Goal: Transaction & Acquisition: Obtain resource

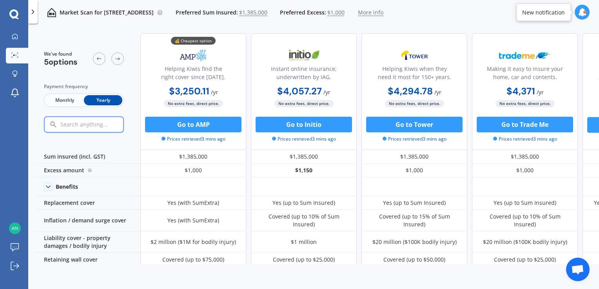
scroll to position [366, 0]
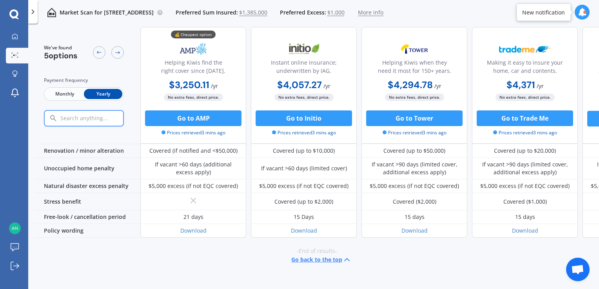
click at [57, 93] on span "Monthly" at bounding box center [64, 94] width 38 height 10
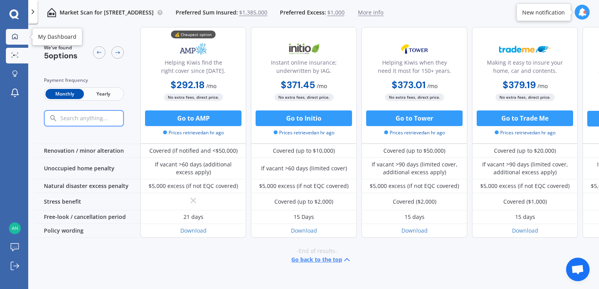
click at [13, 38] on icon at bounding box center [14, 35] width 5 height 5
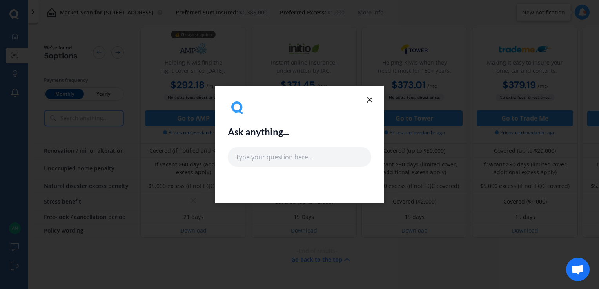
click at [370, 100] on line at bounding box center [369, 100] width 5 height 5
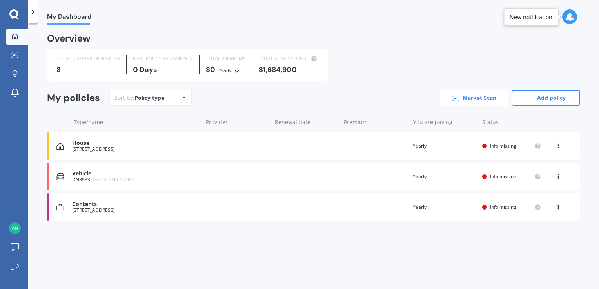
click at [474, 101] on link "Market Scan" at bounding box center [474, 98] width 69 height 16
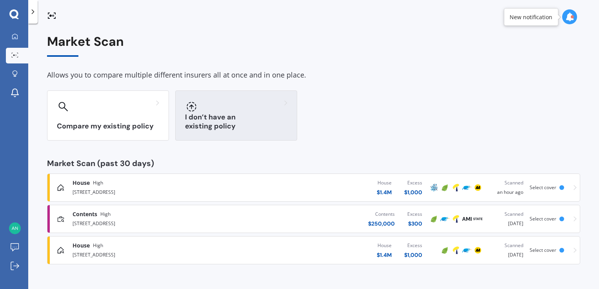
click at [257, 105] on div at bounding box center [236, 106] width 102 height 13
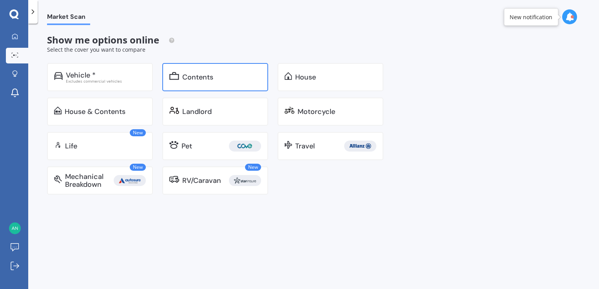
click at [216, 79] on div "Contents" at bounding box center [221, 77] width 79 height 8
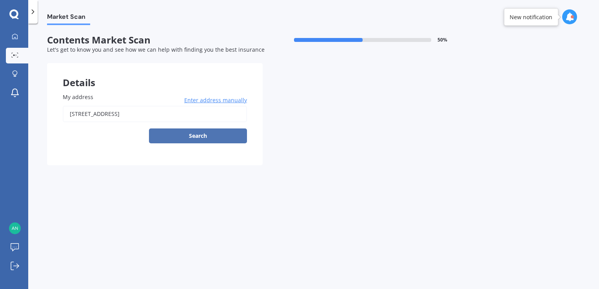
click at [182, 136] on button "Search" at bounding box center [198, 135] width 98 height 15
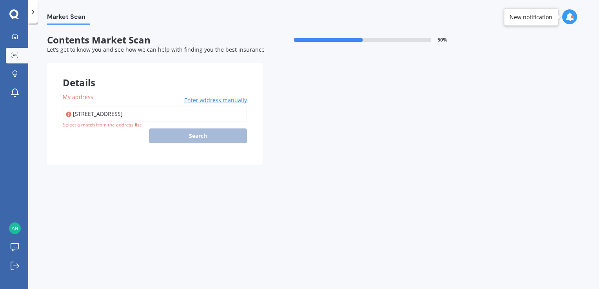
click at [179, 114] on input "[STREET_ADDRESS]" at bounding box center [155, 114] width 184 height 16
type input "[STREET_ADDRESS]"
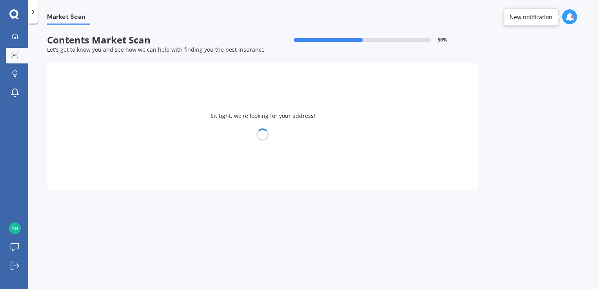
select select "28"
select select "12"
select select "1974"
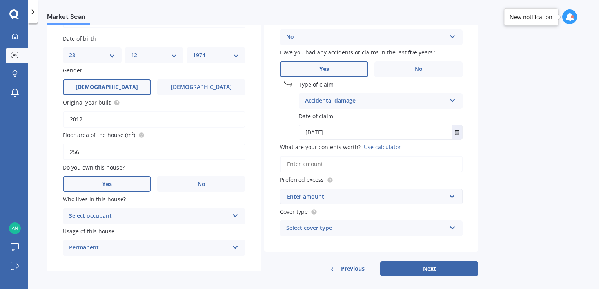
scroll to position [101, 0]
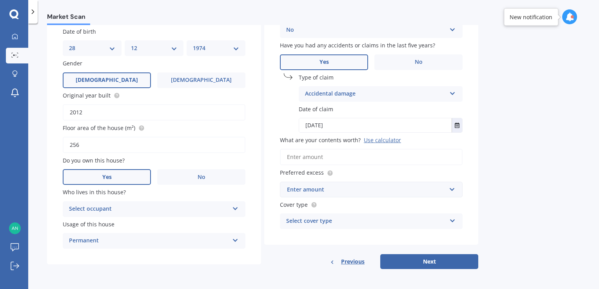
click at [237, 207] on icon at bounding box center [235, 206] width 7 height 5
click at [132, 224] on div "Owner" at bounding box center [154, 224] width 182 height 14
click at [233, 238] on icon at bounding box center [235, 238] width 7 height 5
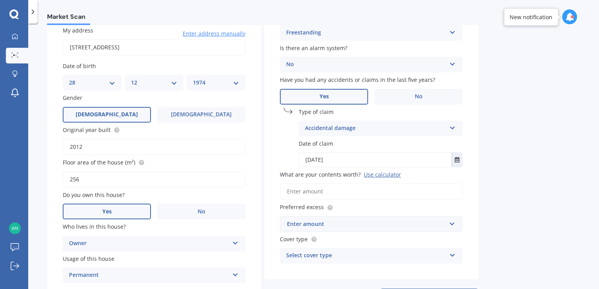
scroll to position [78, 0]
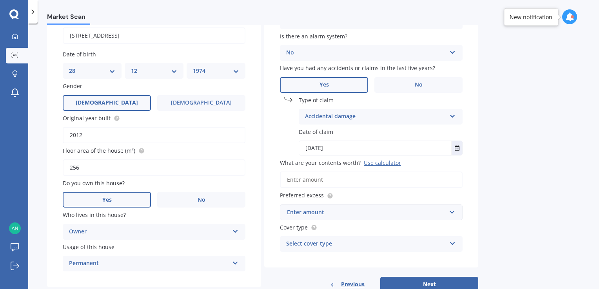
click at [320, 181] on input "What are your contents worth? Use calculator" at bounding box center [371, 180] width 183 height 16
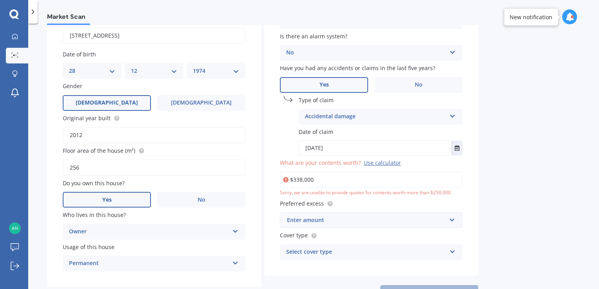
click at [439, 205] on label "Preferred excess" at bounding box center [369, 203] width 179 height 8
click at [384, 198] on div "Building type Freestanding Freestanding Multi-unit (in a block of 6 or less) Mu…" at bounding box center [371, 130] width 214 height 291
drag, startPoint x: 320, startPoint y: 181, endPoint x: 280, endPoint y: 179, distance: 40.0
click at [280, 179] on input "$338,000" at bounding box center [371, 180] width 183 height 16
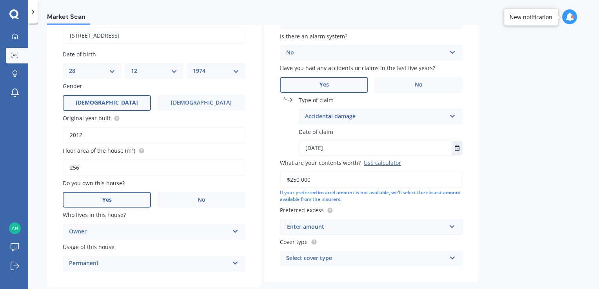
type input "$250,000"
click at [448, 206] on label "Preferred excess" at bounding box center [369, 210] width 179 height 8
click at [454, 226] on input "text" at bounding box center [368, 226] width 176 height 15
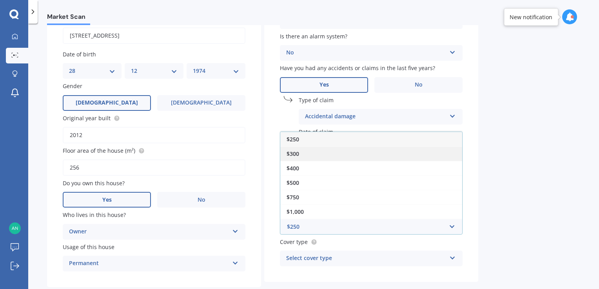
click at [371, 154] on div "$300" at bounding box center [371, 154] width 182 height 14
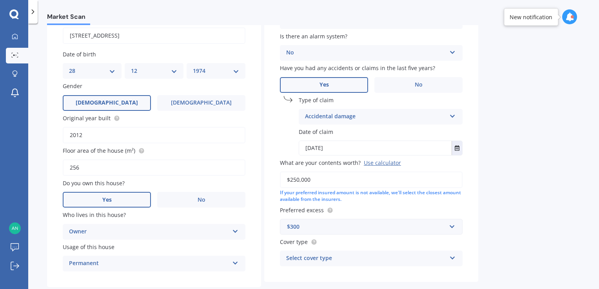
click at [451, 257] on icon at bounding box center [452, 256] width 7 height 5
click at [370, 212] on div "High" at bounding box center [371, 215] width 182 height 14
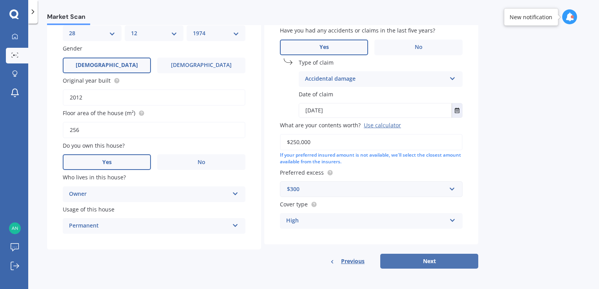
click at [416, 265] on button "Next" at bounding box center [429, 261] width 98 height 15
select select "28"
select select "12"
select select "1974"
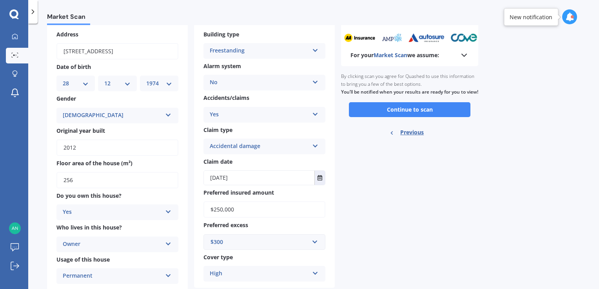
scroll to position [60, 0]
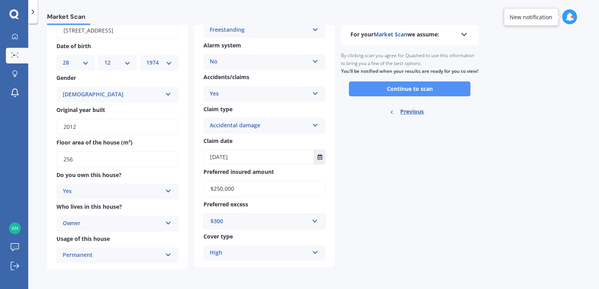
click at [407, 96] on button "Continue to scan" at bounding box center [409, 88] width 121 height 15
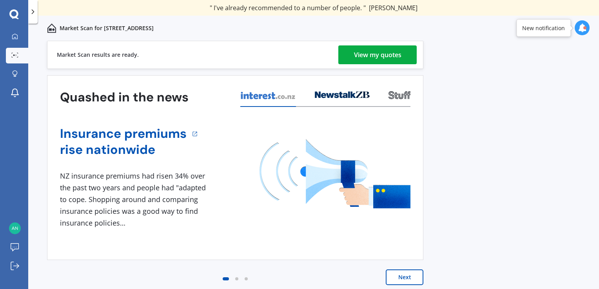
click at [375, 54] on div "View my quotes" at bounding box center [377, 54] width 47 height 19
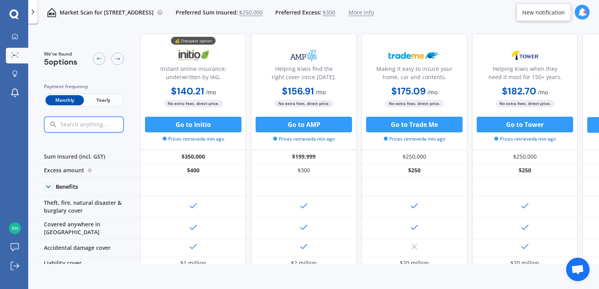
click at [104, 101] on span "Yearly" at bounding box center [103, 100] width 38 height 10
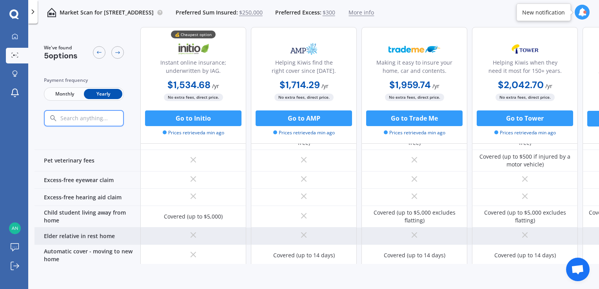
scroll to position [583, 0]
